Goal: Task Accomplishment & Management: Use online tool/utility

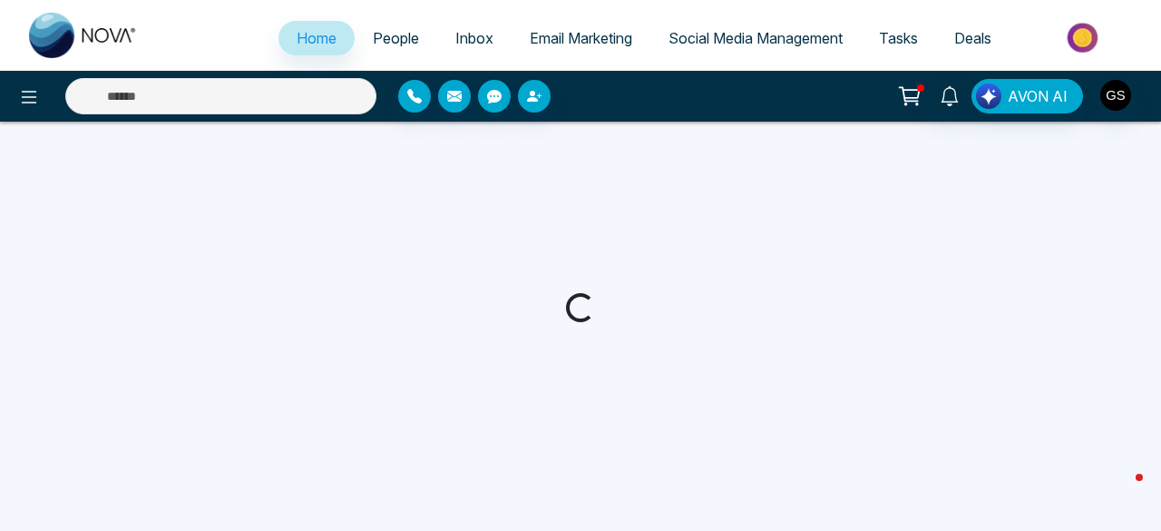
select select "*"
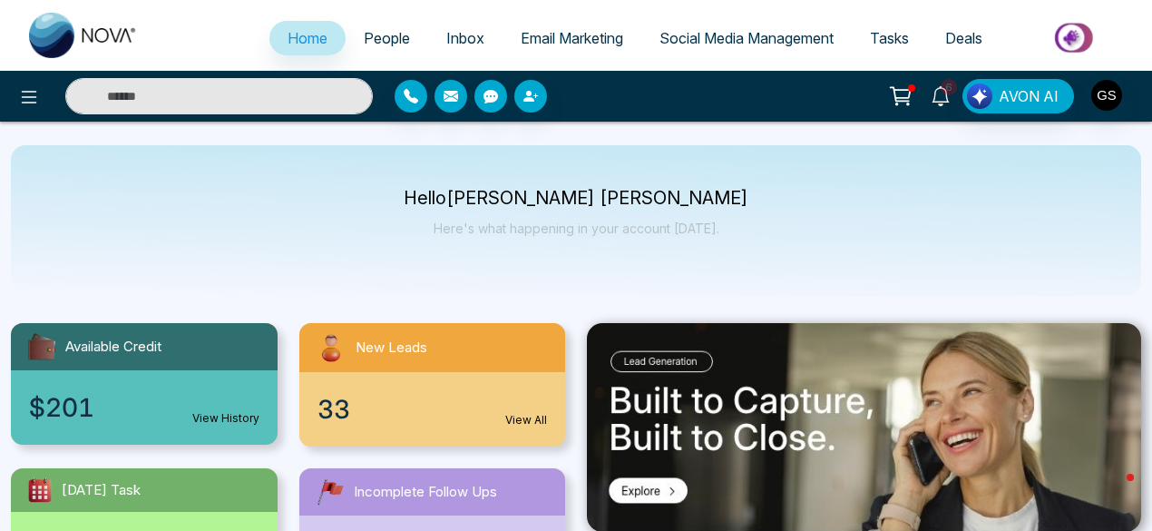
click at [950, 83] on span "6" at bounding box center [948, 87] width 16 height 16
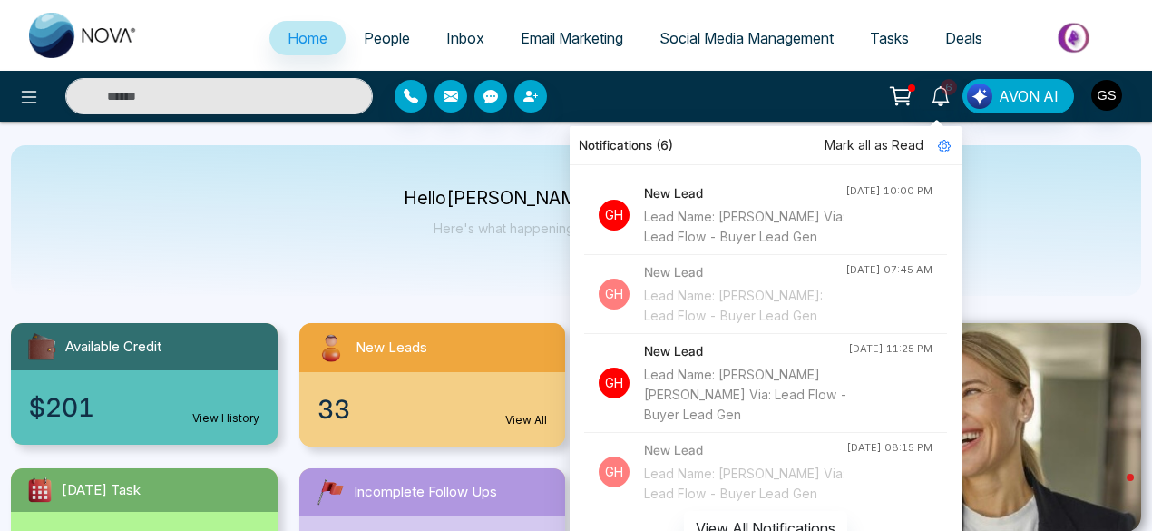
click at [745, 247] on div "Lead Name: [PERSON_NAME] Via: Lead Flow - Buyer Lead Gen" at bounding box center [744, 227] width 201 height 40
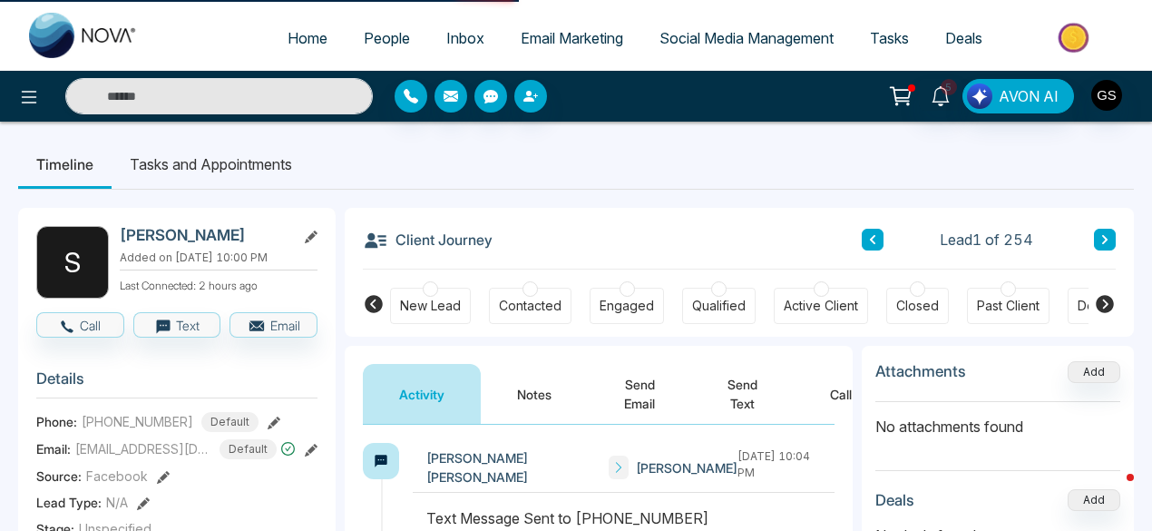
select select "*"
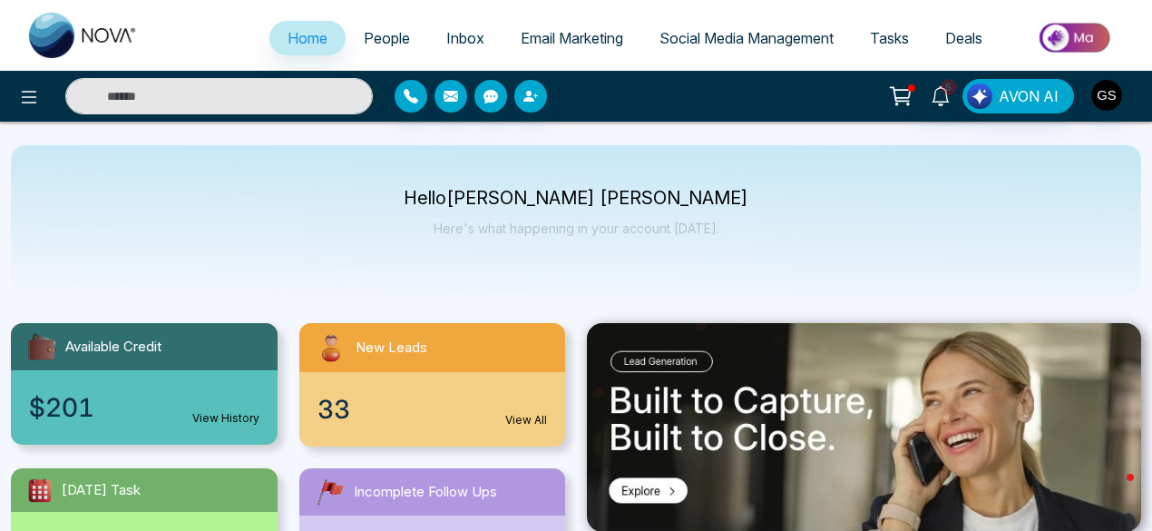
click at [568, 31] on span "Email Marketing" at bounding box center [572, 38] width 102 height 18
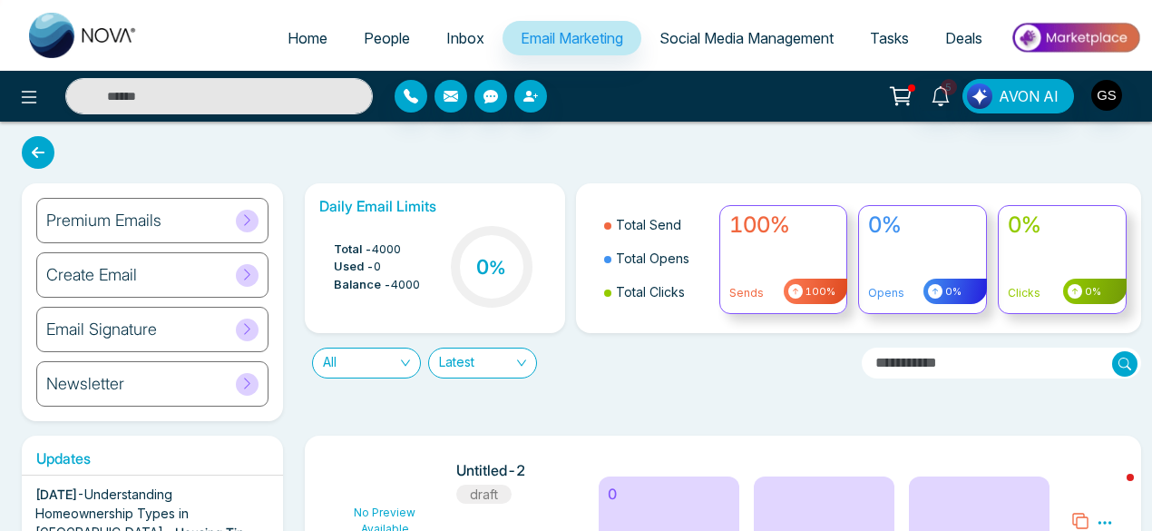
click at [249, 276] on icon at bounding box center [247, 275] width 14 height 14
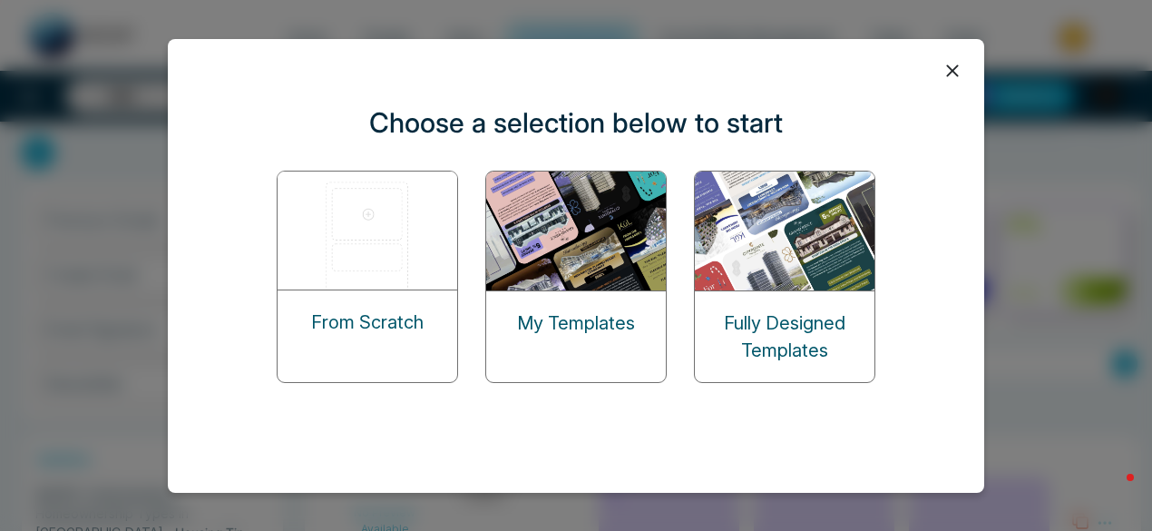
click at [951, 72] on icon at bounding box center [952, 70] width 12 height 12
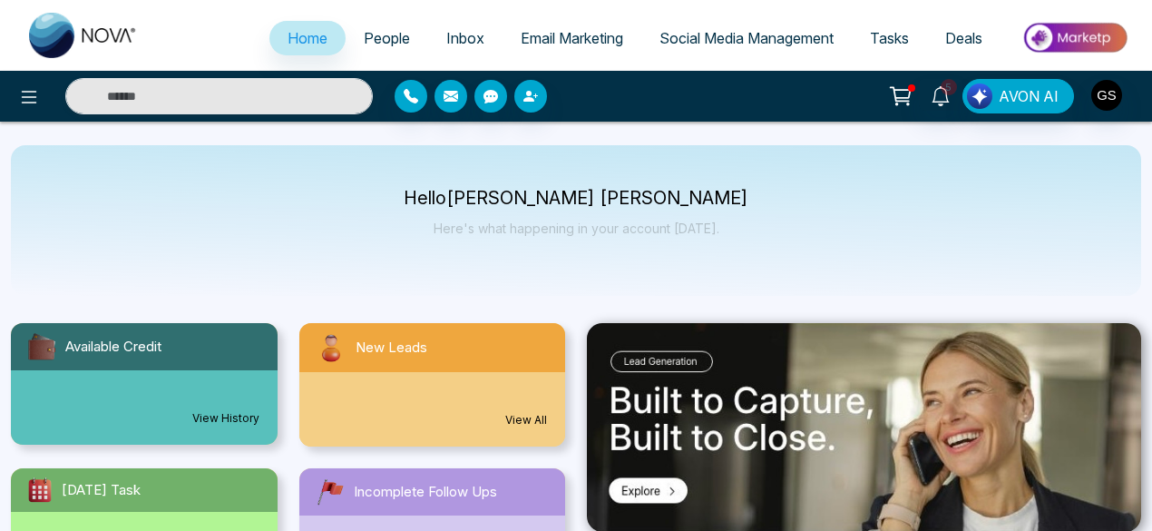
select select "*"
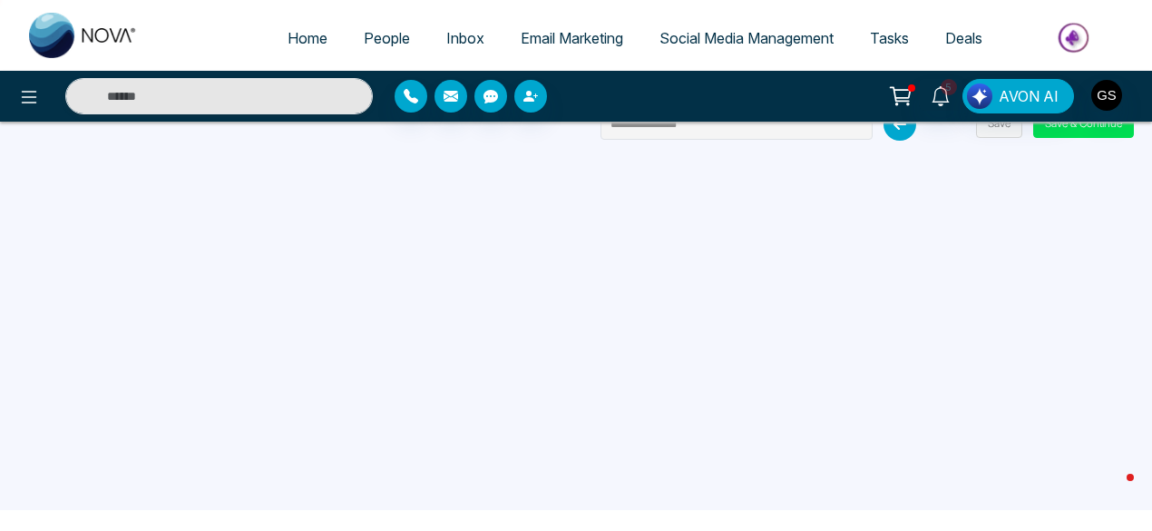
scroll to position [13, 0]
